Goal: Information Seeking & Learning: Learn about a topic

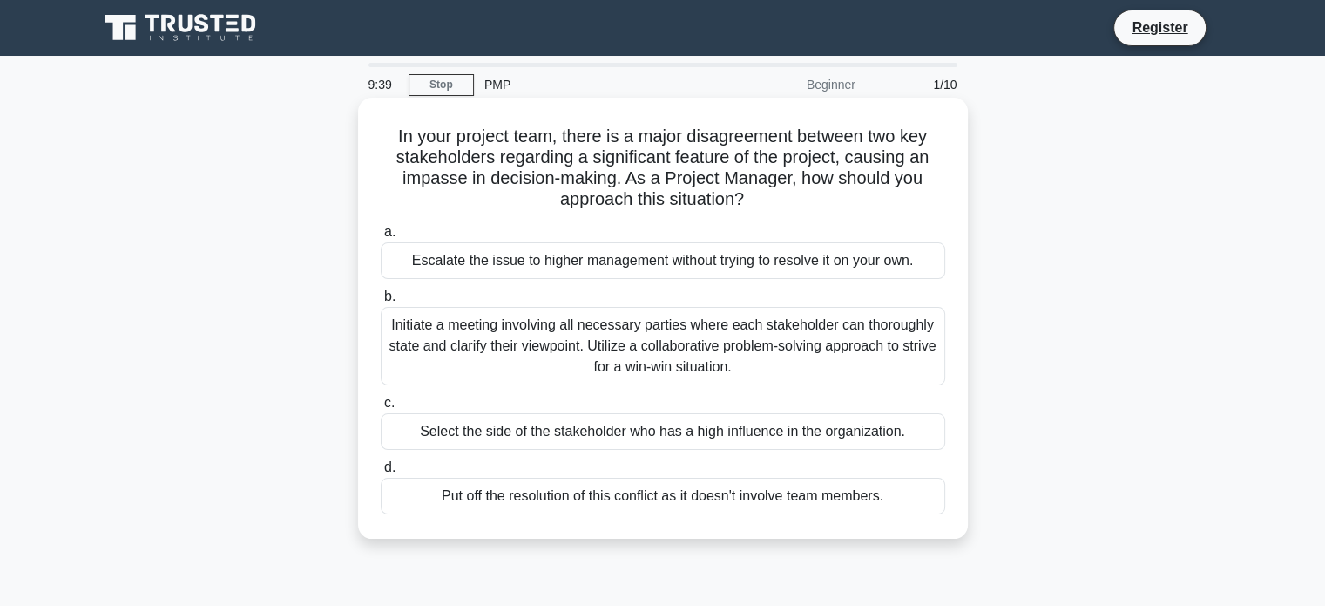
click at [584, 264] on div "Escalate the issue to higher management without trying to resolve it on your ow…" at bounding box center [663, 260] width 565 height 37
click at [381, 238] on input "a. Escalate the issue to higher management without trying to resolve it on your…" at bounding box center [381, 232] width 0 height 11
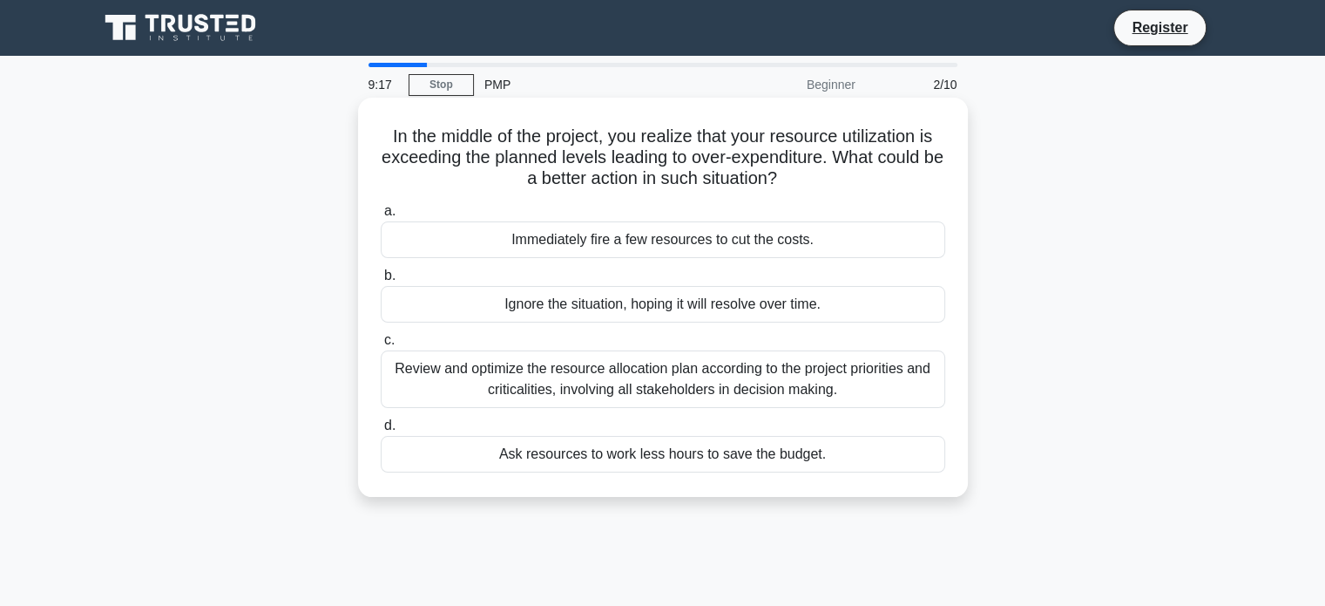
click at [628, 406] on div "Review and optimize the resource allocation plan according to the project prior…" at bounding box center [663, 379] width 565 height 58
click at [381, 346] on input "c. Review and optimize the resource allocation plan according to the project pr…" at bounding box center [381, 340] width 0 height 11
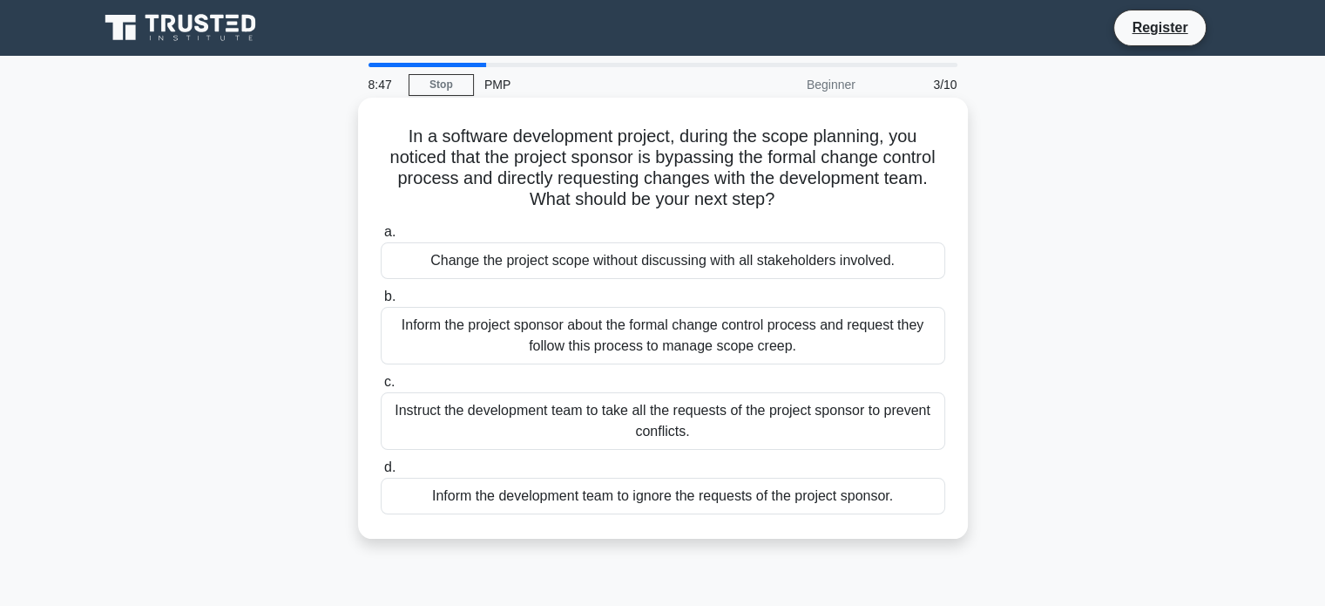
click at [589, 316] on div "Inform the project sponsor about the formal change control process and request …" at bounding box center [663, 336] width 565 height 58
click at [381, 302] on input "b. Inform the project sponsor about the formal change control process and reque…" at bounding box center [381, 296] width 0 height 11
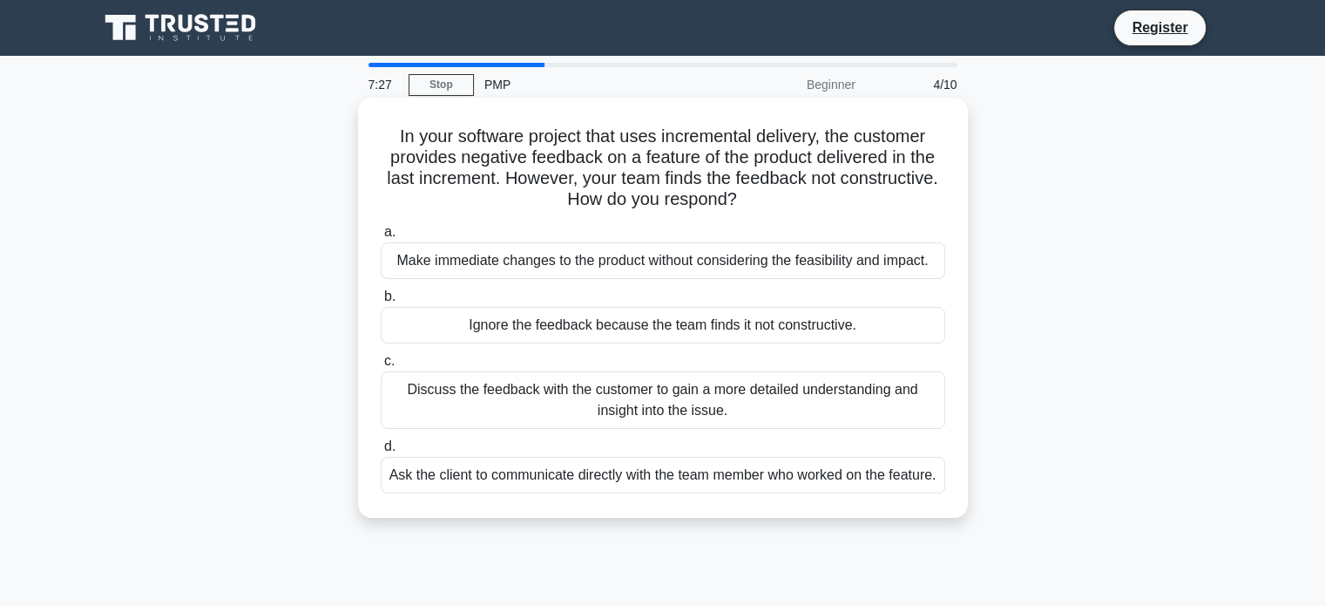
click at [676, 412] on div "Discuss the feedback with the customer to gain a more detailed understanding an…" at bounding box center [663, 400] width 565 height 58
click at [381, 367] on input "c. Discuss the feedback with the customer to gain a more detailed understanding…" at bounding box center [381, 360] width 0 height 11
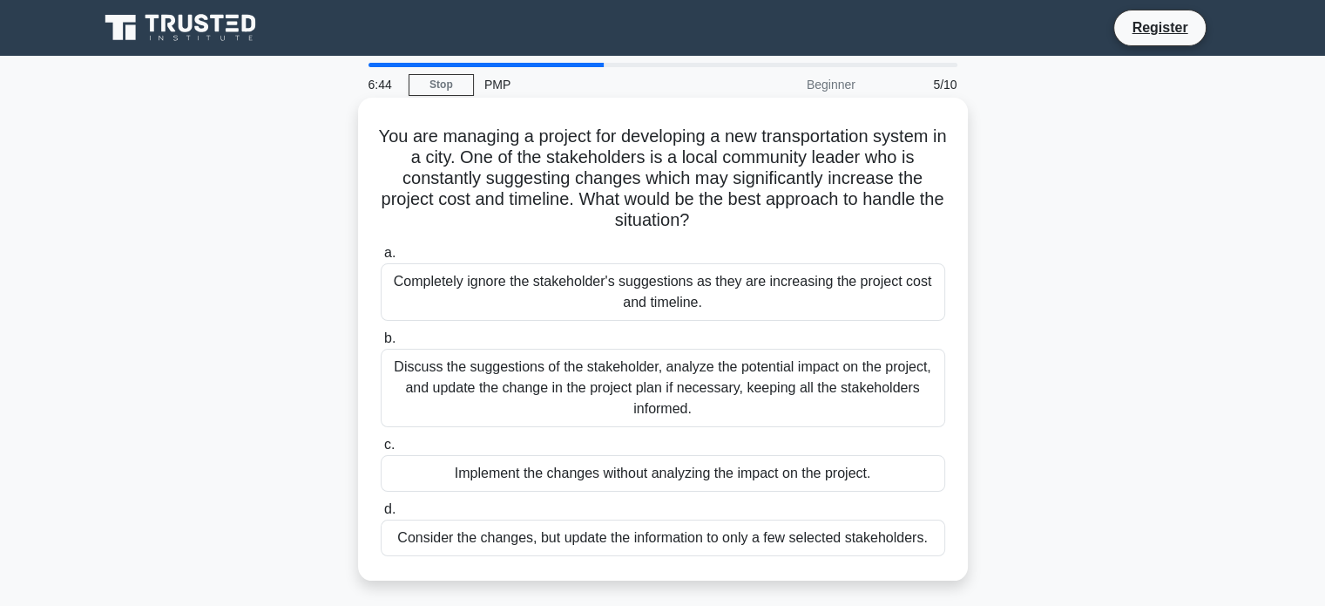
click at [669, 403] on div "Discuss the suggestions of the stakeholder, analyze the potential impact on the…" at bounding box center [663, 388] width 565 height 78
click at [381, 344] on input "b. Discuss the suggestions of the stakeholder, analyze the potential impact on …" at bounding box center [381, 338] width 0 height 11
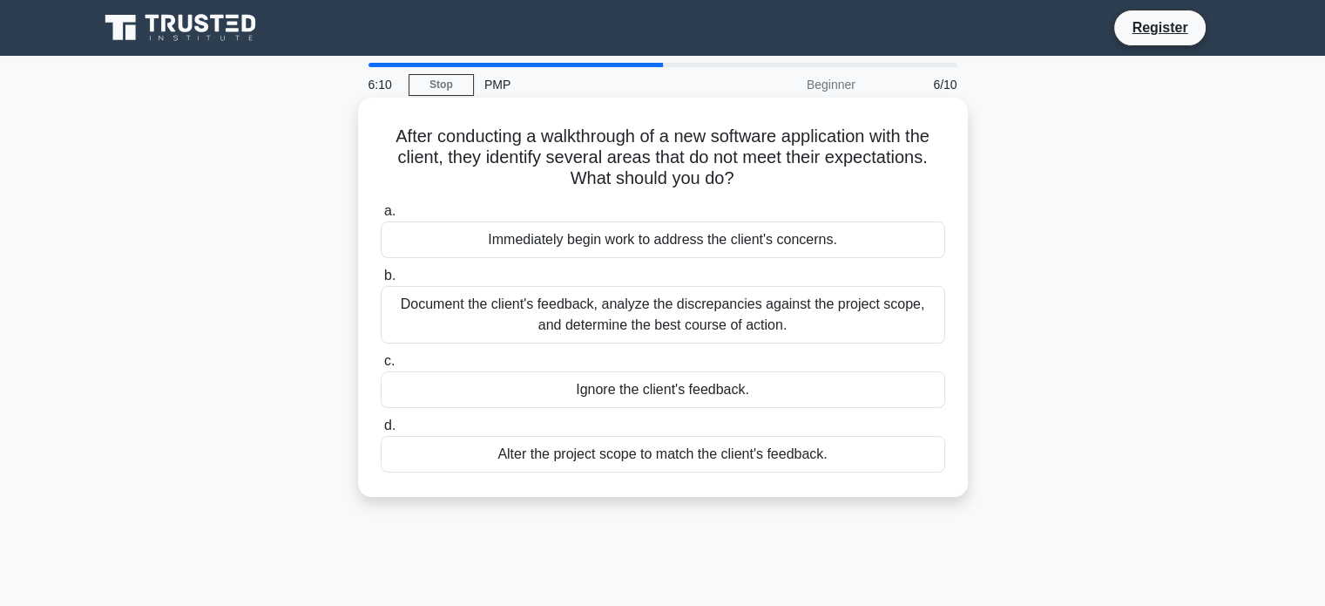
click at [641, 462] on div "Alter the project scope to match the client's feedback." at bounding box center [663, 454] width 565 height 37
click at [381, 431] on input "d. Alter the project scope to match the client's feedback." at bounding box center [381, 425] width 0 height 11
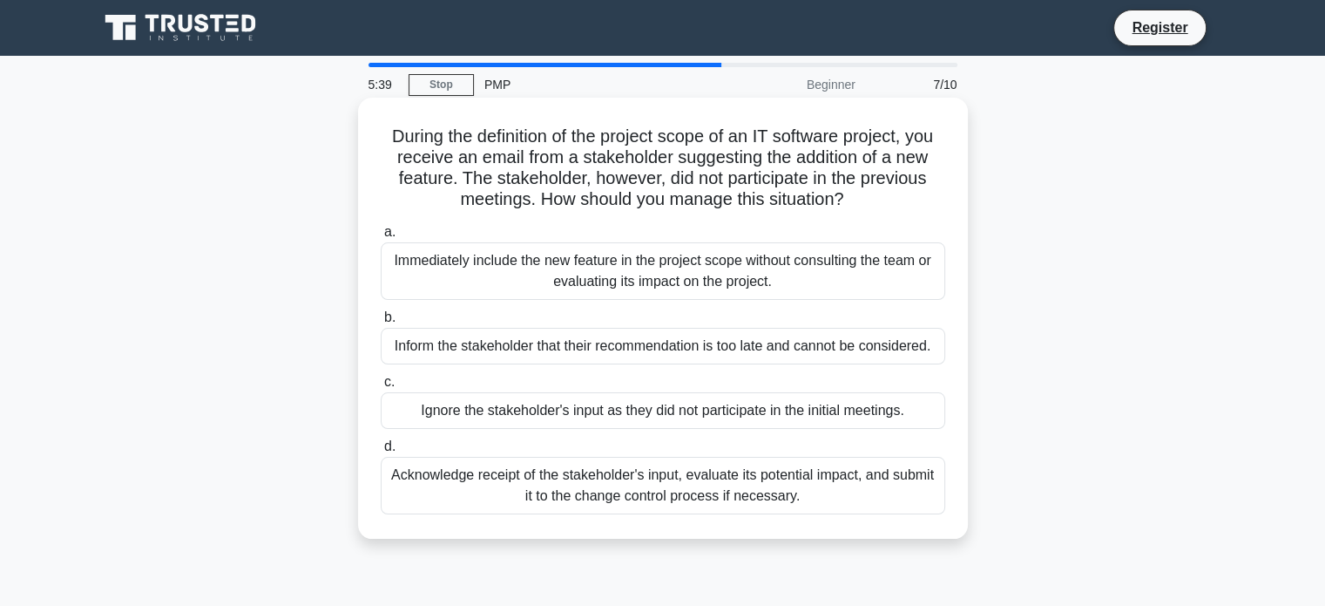
click at [611, 486] on div "Acknowledge receipt of the stakeholder's input, evaluate its potential impact, …" at bounding box center [663, 486] width 565 height 58
click at [381, 452] on input "d. Acknowledge receipt of the stakeholder's input, evaluate its potential impac…" at bounding box center [381, 446] width 0 height 11
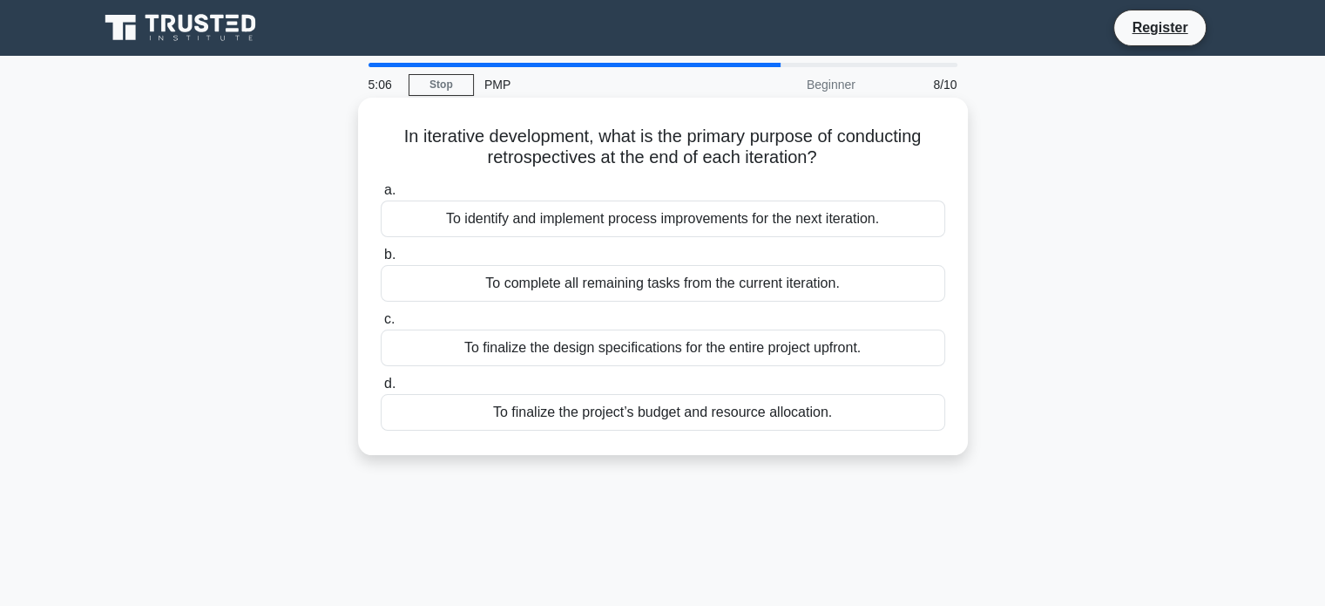
click at [577, 219] on div "To identify and implement process improvements for the next iteration." at bounding box center [663, 218] width 565 height 37
click at [381, 196] on input "a. To identify and implement process improvements for the next iteration." at bounding box center [381, 190] width 0 height 11
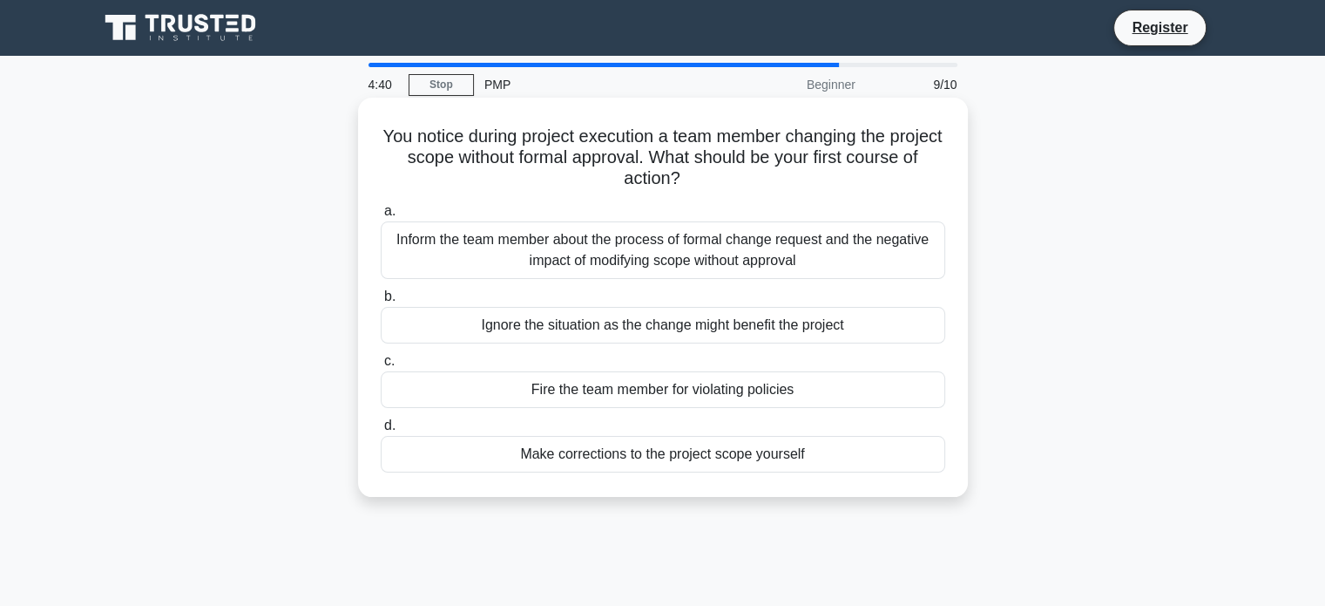
click at [631, 264] on div "Inform the team member about the process of formal change request and the negat…" at bounding box center [663, 250] width 565 height 58
click at [381, 217] on input "a. Inform the team member about the process of formal change request and the ne…" at bounding box center [381, 211] width 0 height 11
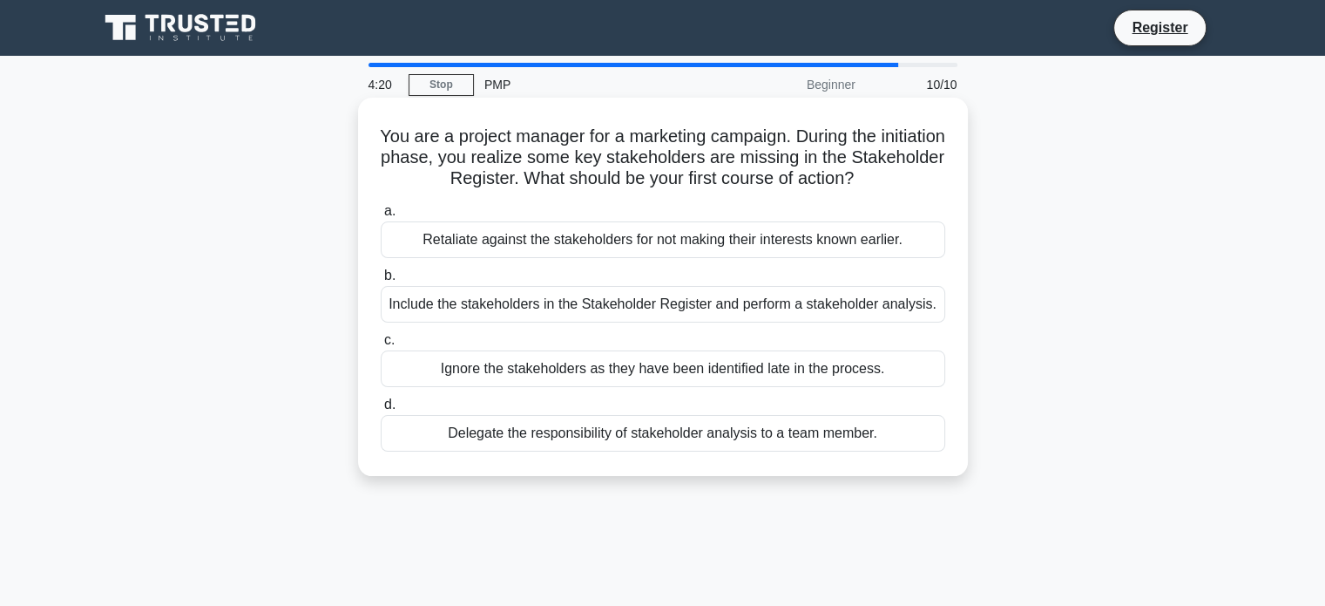
click at [538, 310] on div "Include the stakeholders in the Stakeholder Register and perform a stakeholder …" at bounding box center [663, 304] width 565 height 37
click at [381, 281] on input "b. Include the stakeholders in the Stakeholder Register and perform a stakehold…" at bounding box center [381, 275] width 0 height 11
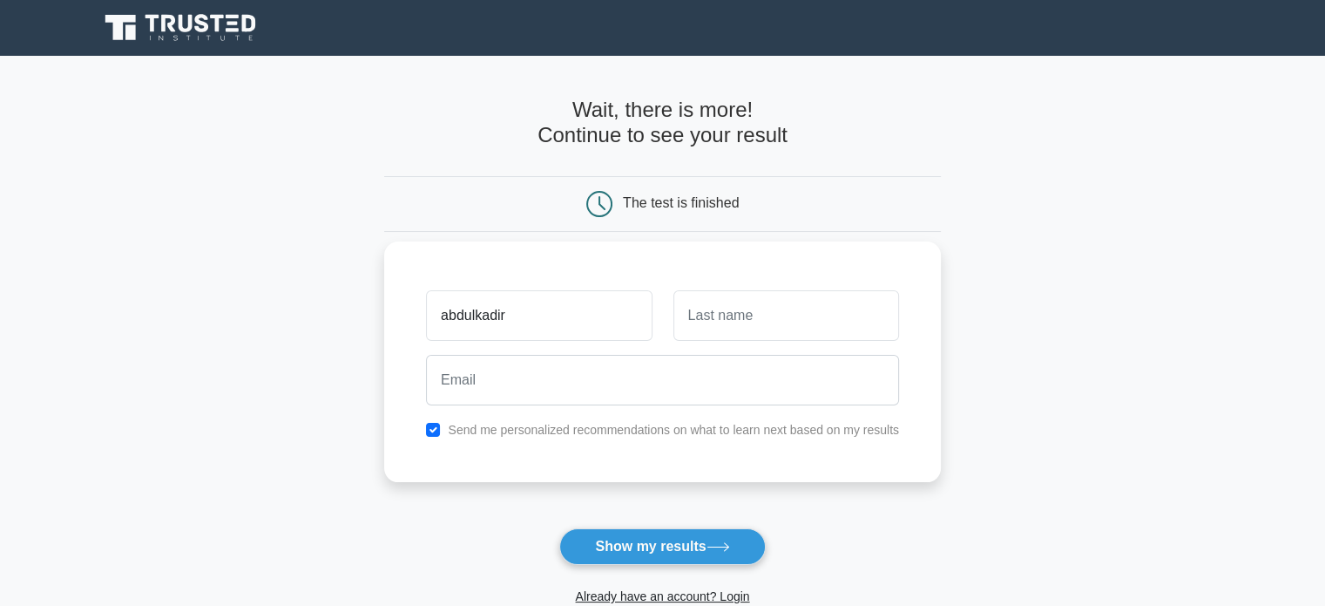
type input "abdulkadir"
click at [717, 311] on input "text" at bounding box center [787, 315] width 226 height 51
type input "ameir"
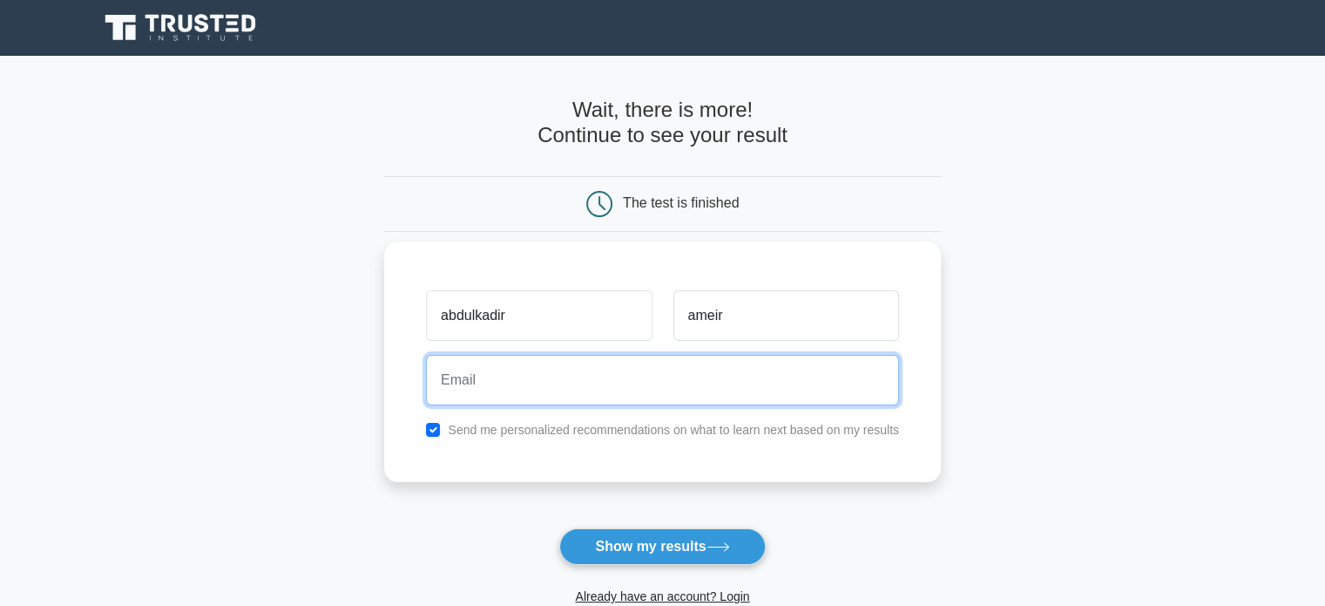
click at [701, 371] on input "email" at bounding box center [662, 380] width 473 height 51
type input "abdulkadyrameir@gmail.com"
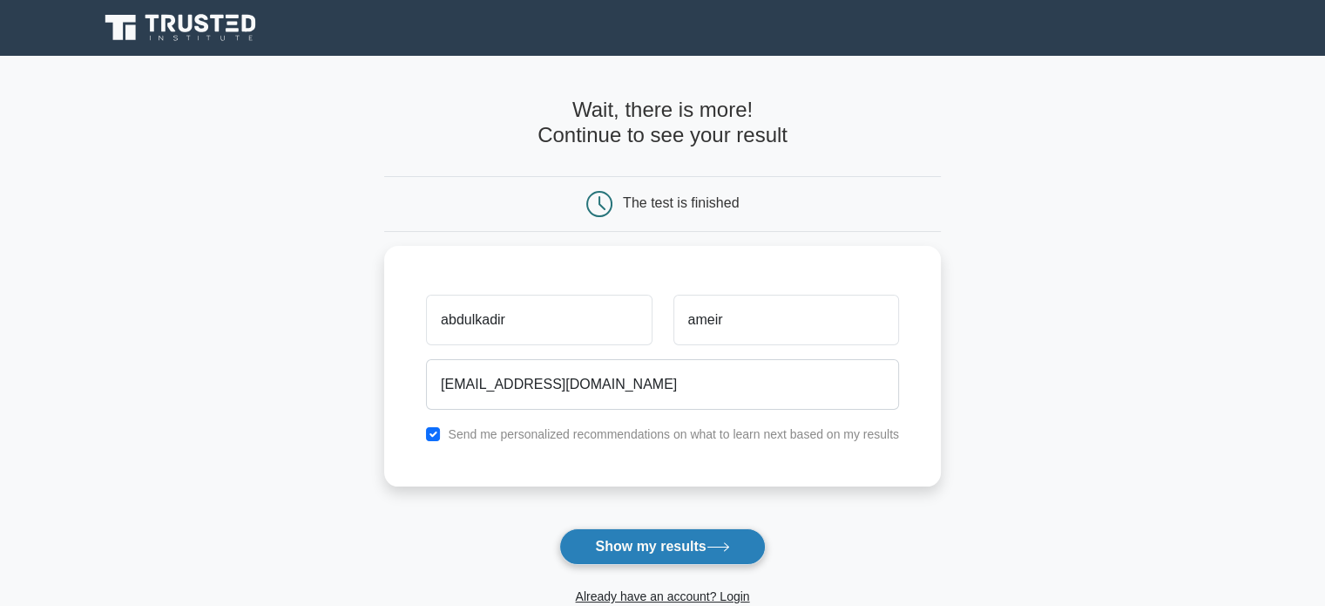
click at [658, 552] on button "Show my results" at bounding box center [662, 546] width 206 height 37
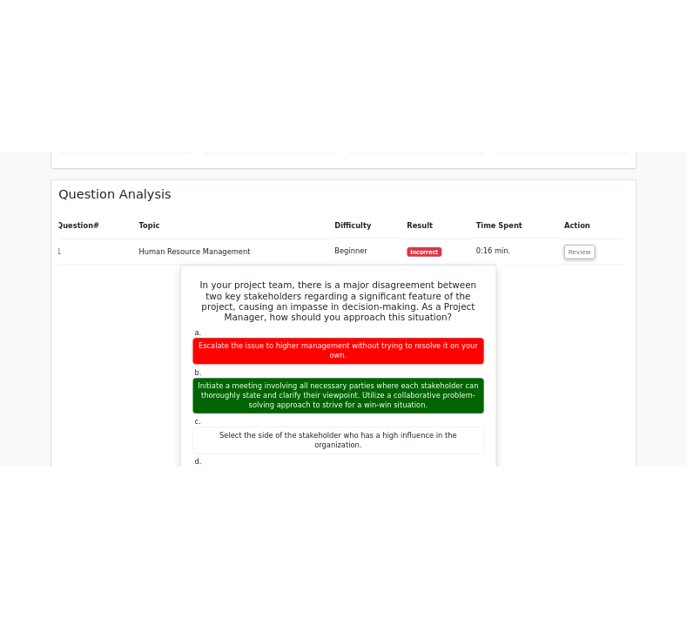
scroll to position [1294, 0]
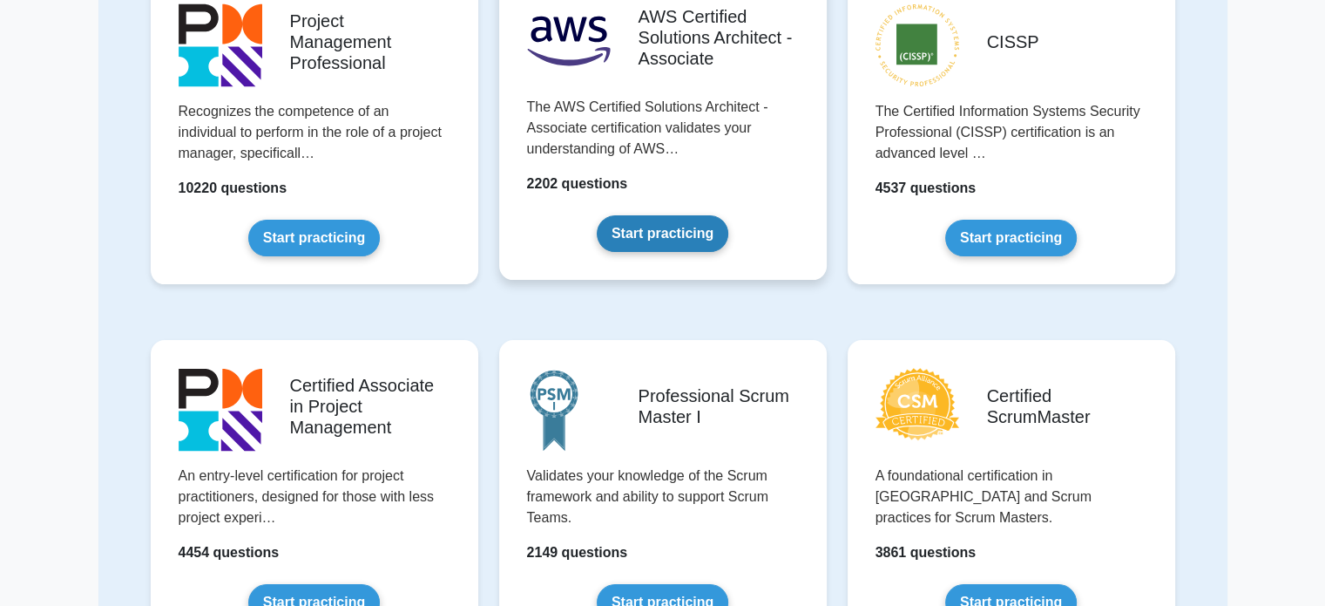
scroll to position [228, 0]
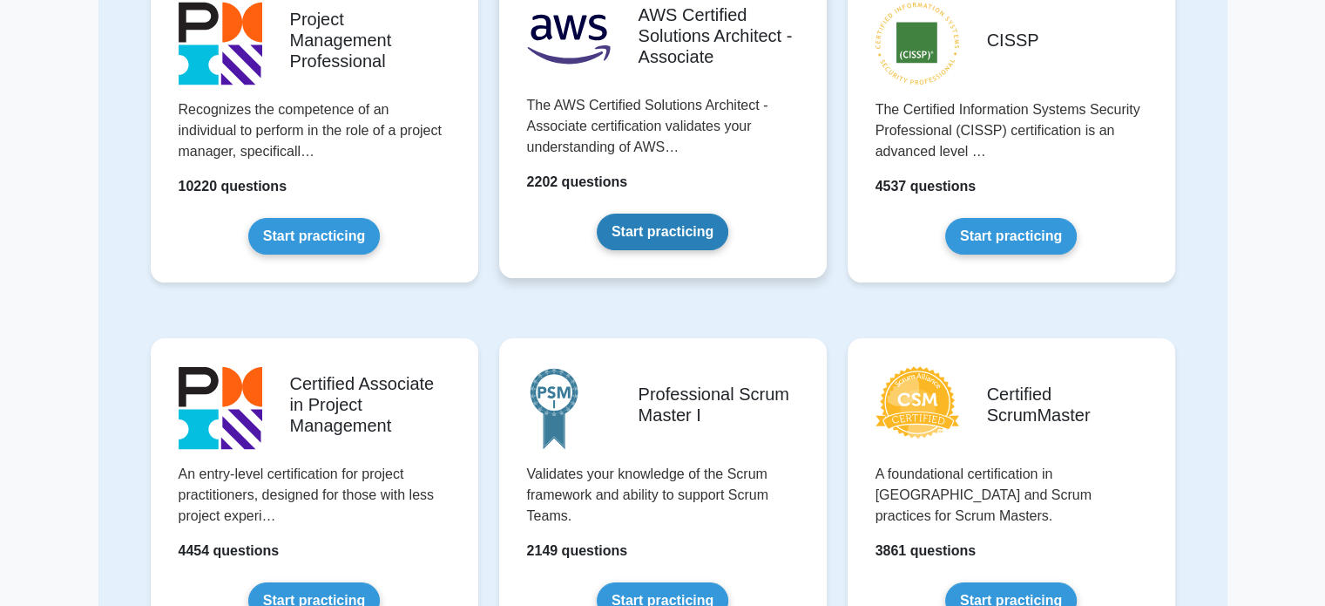
click at [679, 244] on link "Start practicing" at bounding box center [663, 231] width 132 height 37
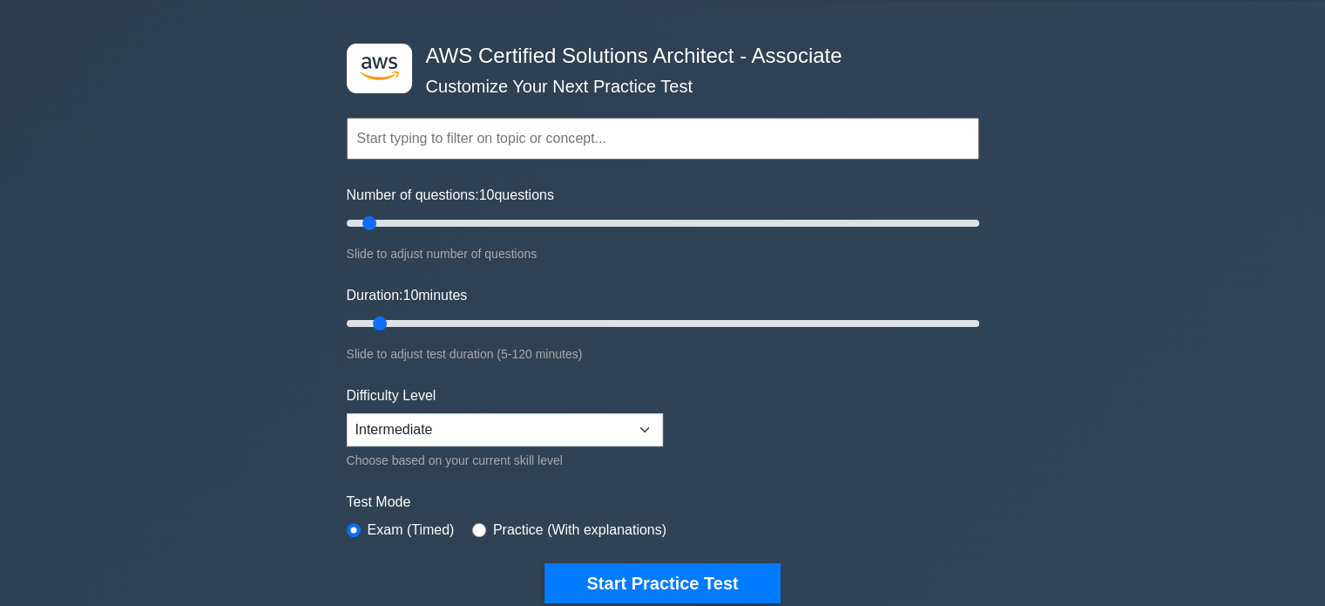
scroll to position [55, 0]
